Goal: Navigation & Orientation: Find specific page/section

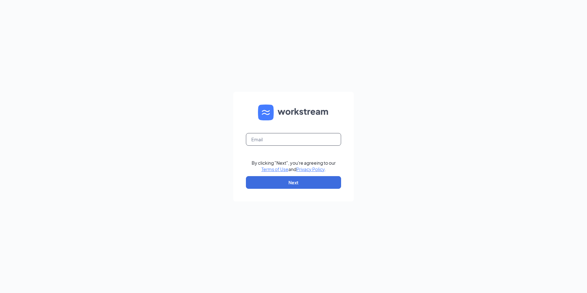
click at [298, 140] on input "text" at bounding box center [293, 139] width 95 height 13
type input "[EMAIL_ADDRESS][DOMAIN_NAME]"
click at [288, 186] on button "Next" at bounding box center [293, 182] width 95 height 13
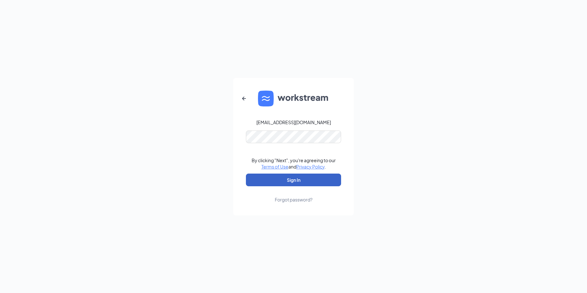
click at [287, 177] on button "Sign In" at bounding box center [293, 180] width 95 height 13
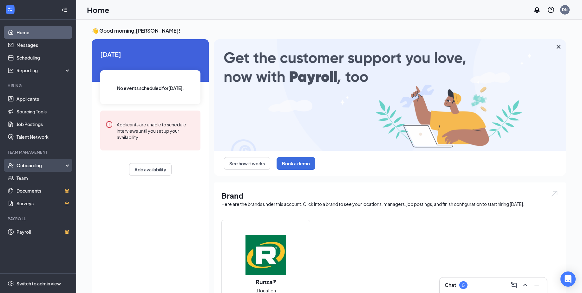
click at [28, 163] on div "Onboarding" at bounding box center [40, 165] width 49 height 6
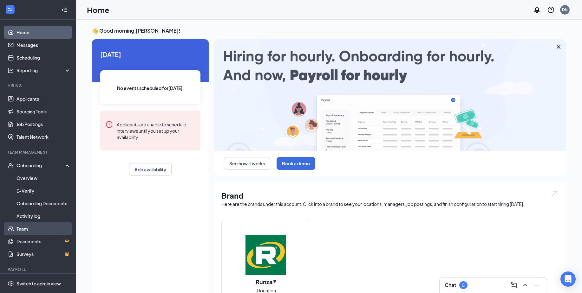
click at [30, 229] on link "Team" at bounding box center [43, 229] width 54 height 13
